Goal: Information Seeking & Learning: Learn about a topic

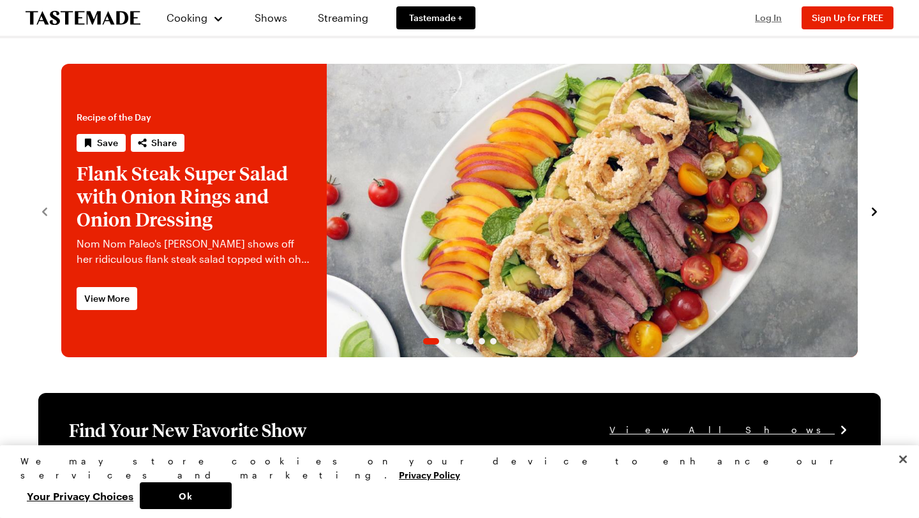
click at [767, 12] on button "Log In" at bounding box center [768, 17] width 51 height 13
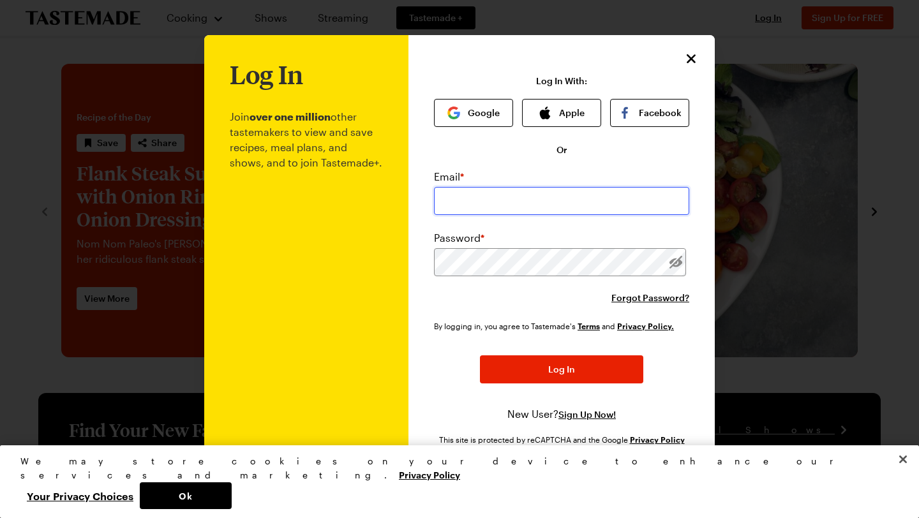
click at [471, 192] on input "email" at bounding box center [561, 201] width 255 height 28
type input "[EMAIL_ADDRESS][DOMAIN_NAME]"
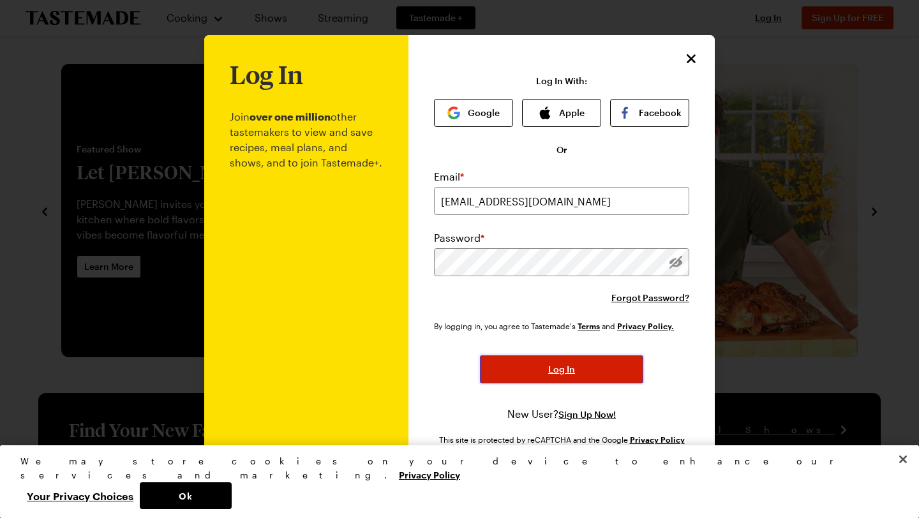
click at [565, 371] on span "Log In" at bounding box center [562, 369] width 27 height 13
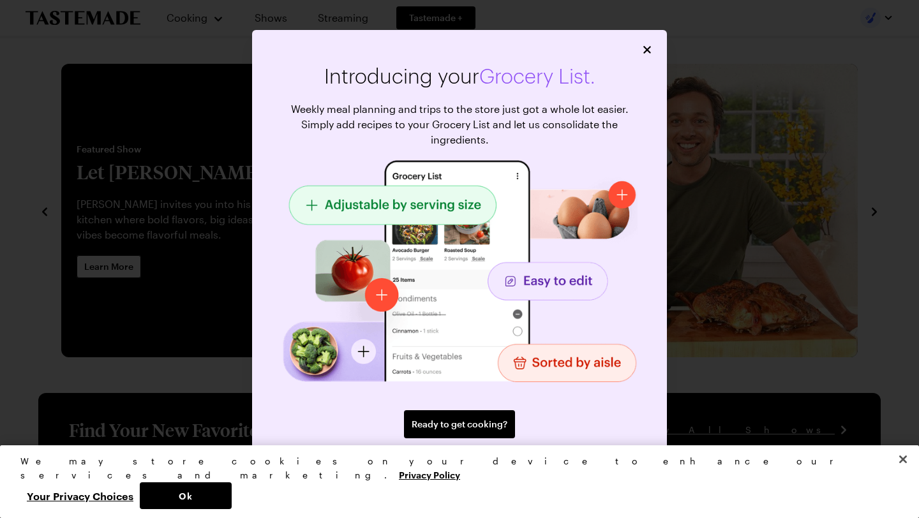
click at [461, 457] on span "Close" at bounding box center [460, 457] width 24 height 13
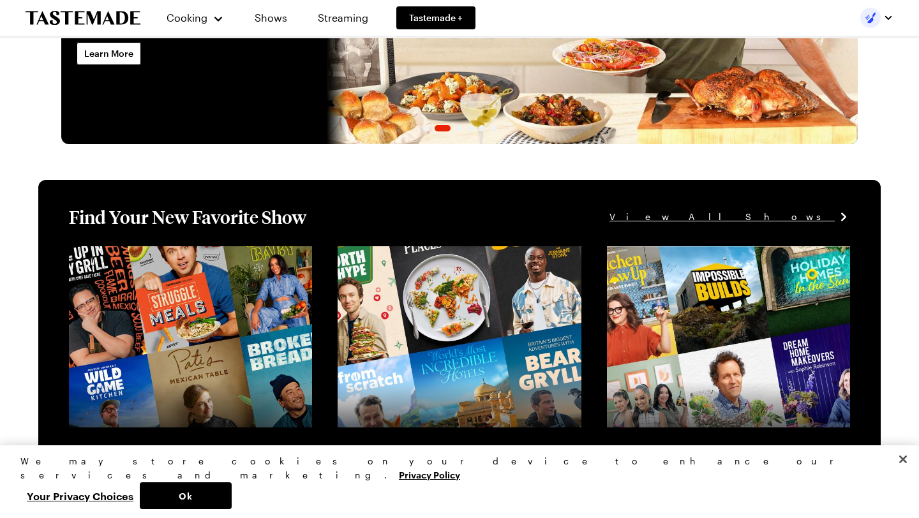
scroll to position [216, 0]
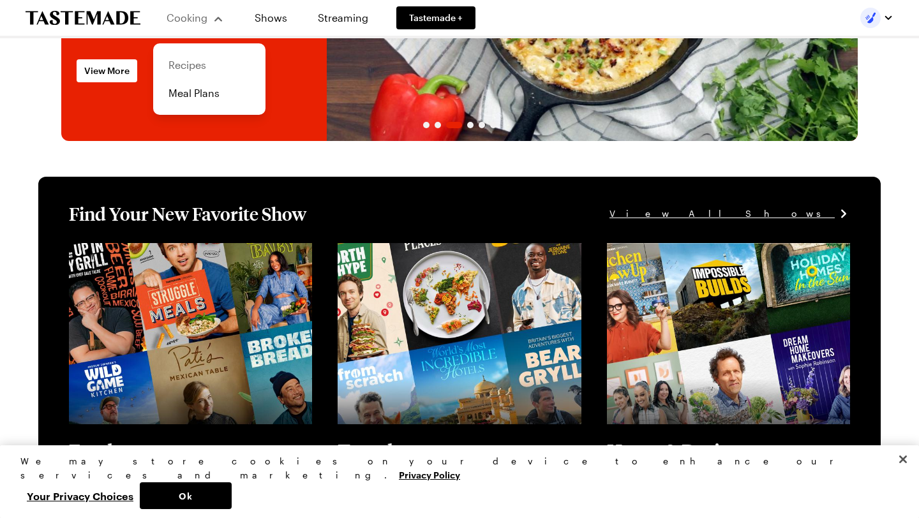
click at [188, 72] on link "Recipes" at bounding box center [209, 65] width 97 height 28
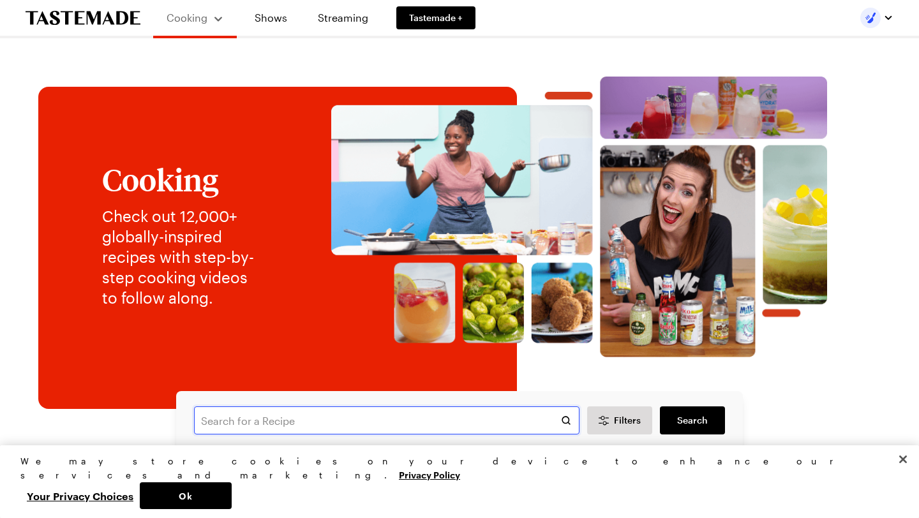
click at [244, 419] on input "text" at bounding box center [387, 421] width 386 height 28
type input "pork tenderloin"
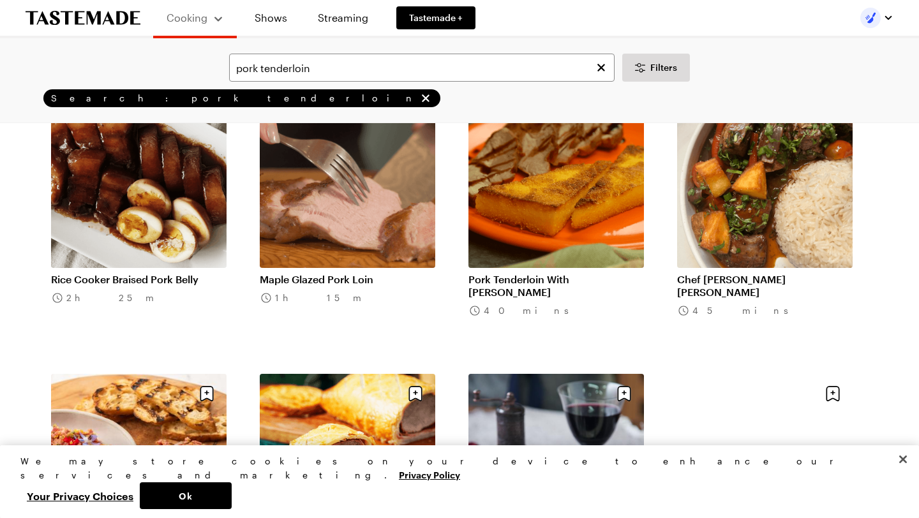
scroll to position [1275, 0]
